Goal: Transaction & Acquisition: Purchase product/service

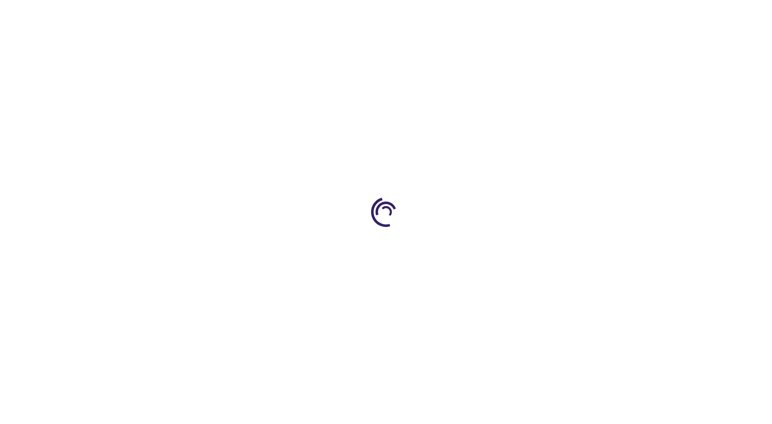
type input "0"
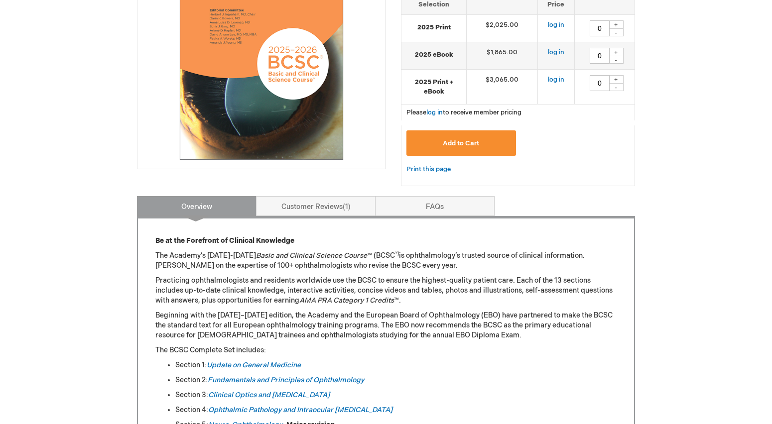
scroll to position [344, 0]
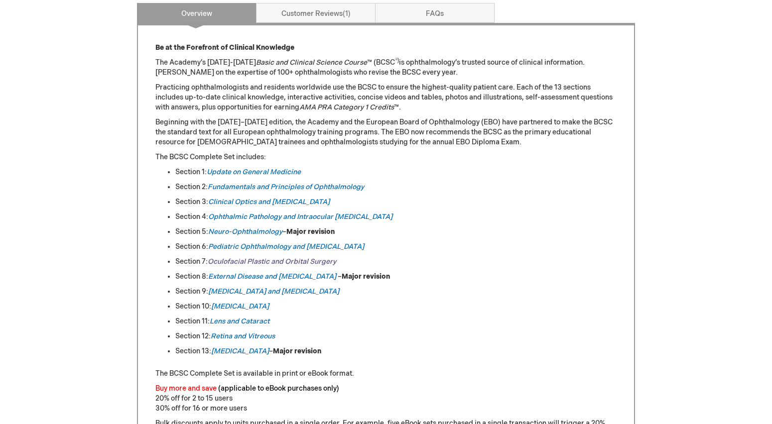
click at [288, 262] on link "Oculofacial Plastic and Orbital Surgery" at bounding box center [272, 262] width 129 height 8
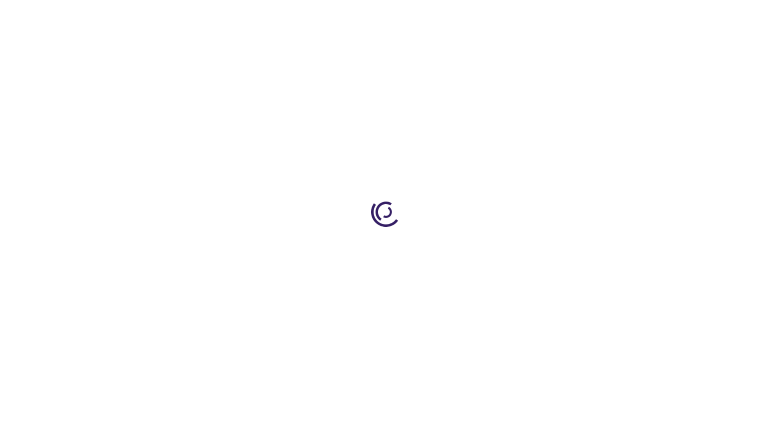
type input "0"
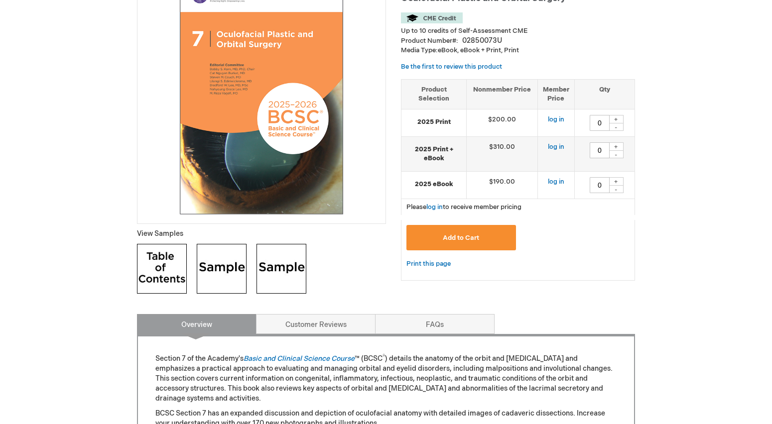
scroll to position [236, 0]
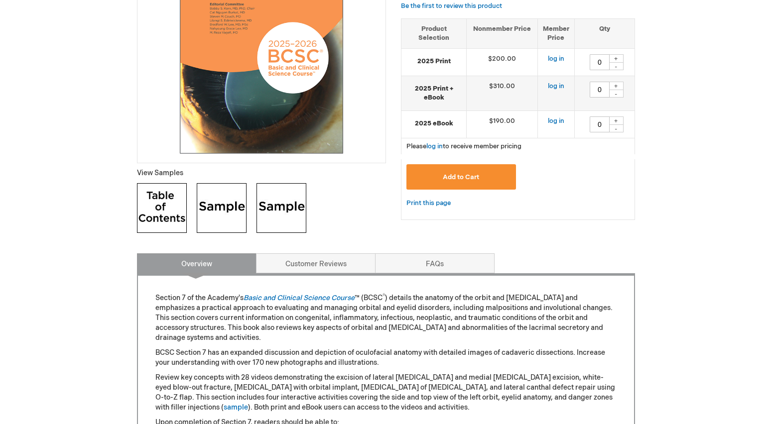
click at [165, 213] on img at bounding box center [162, 208] width 50 height 50
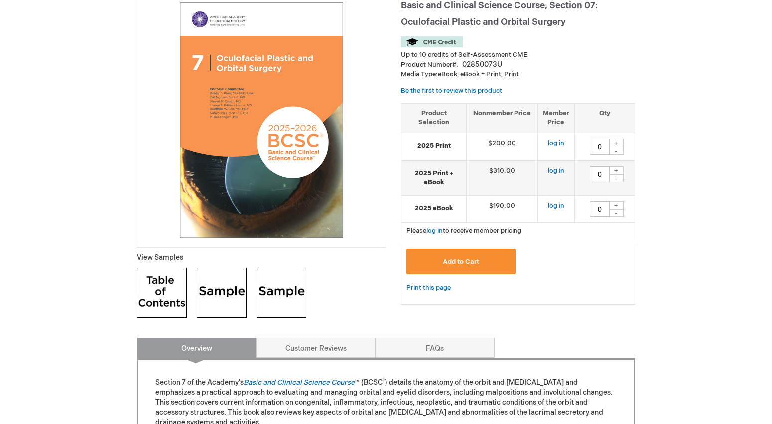
scroll to position [153, 0]
